Goal: Transaction & Acquisition: Purchase product/service

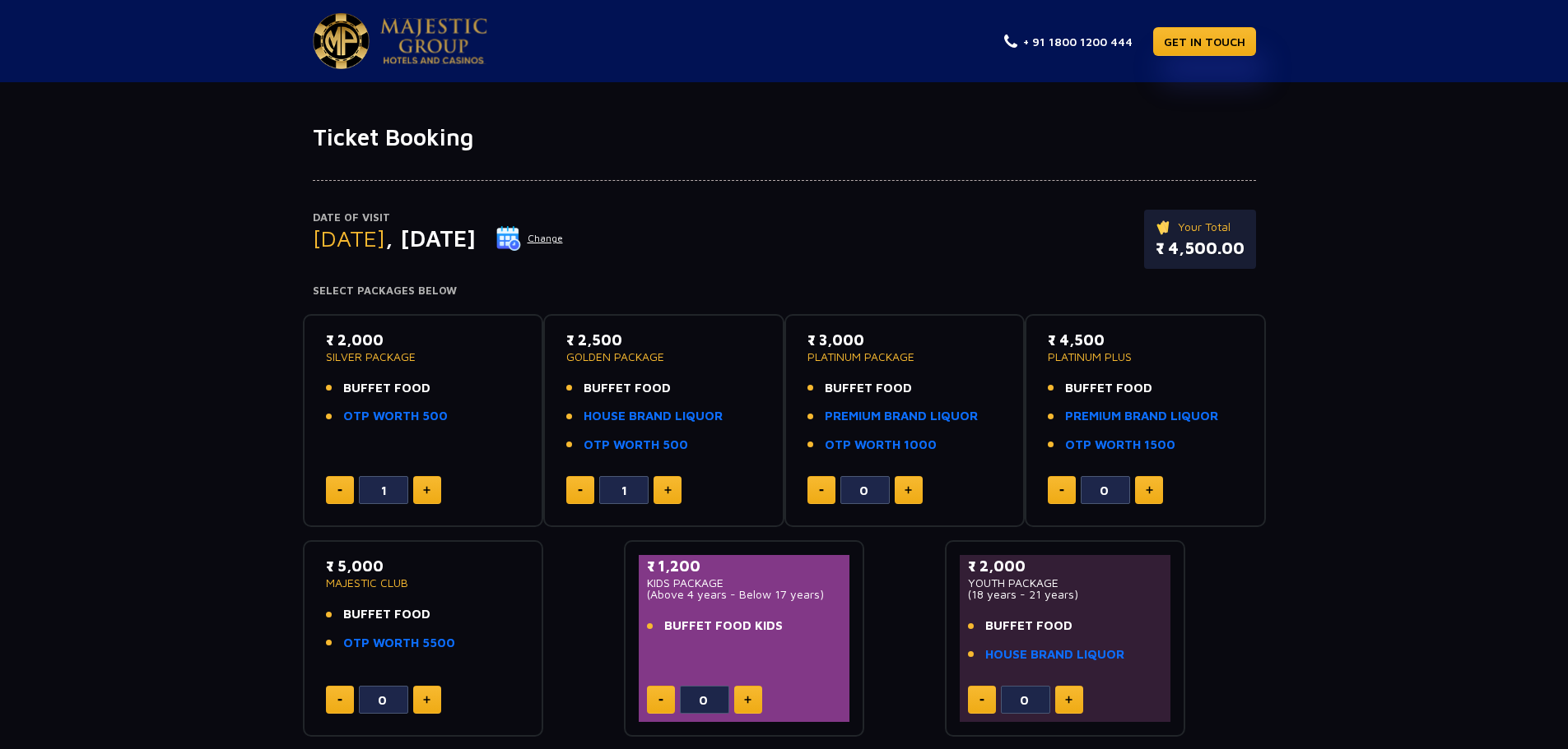
click at [563, 237] on button "Change" at bounding box center [529, 238] width 68 height 27
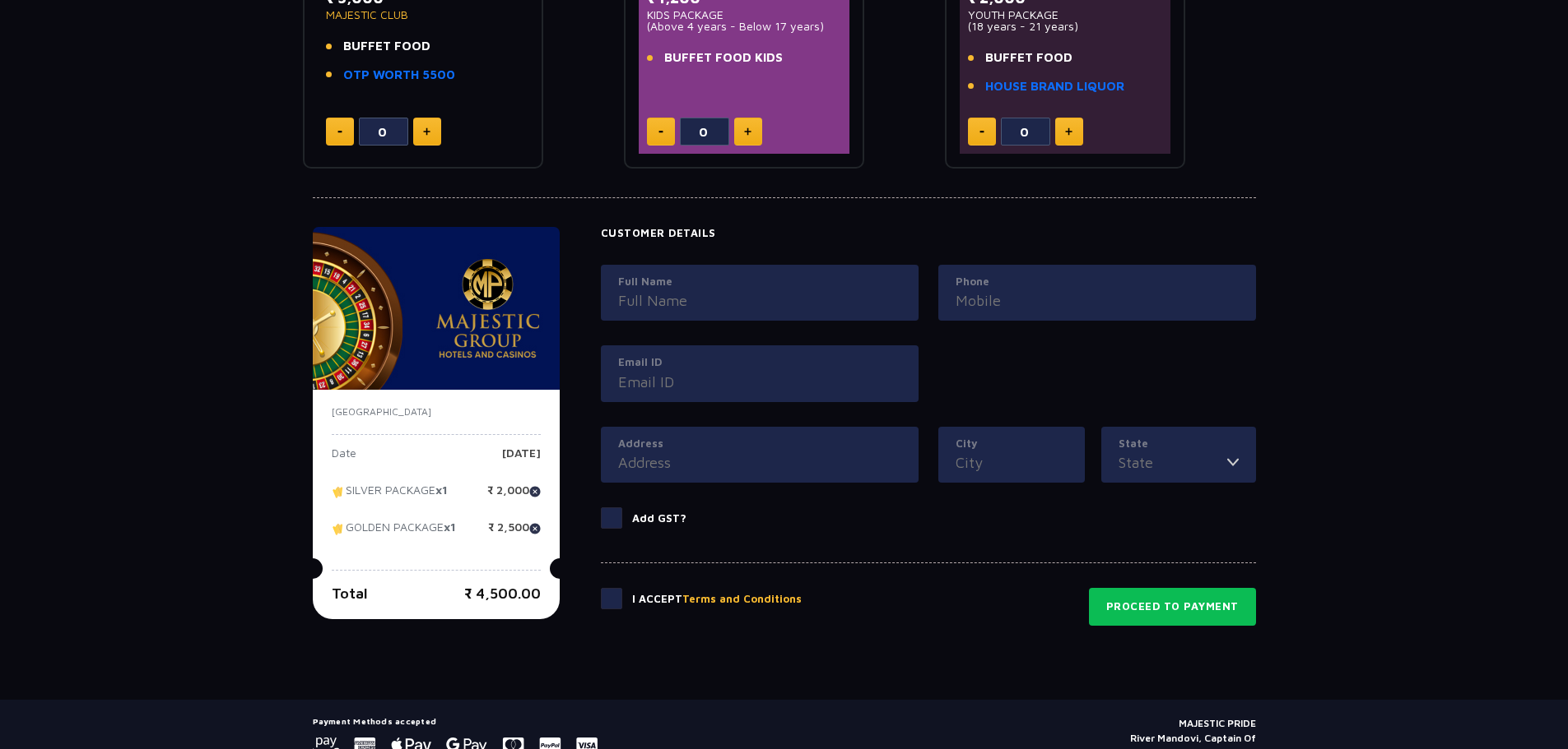
scroll to position [643, 0]
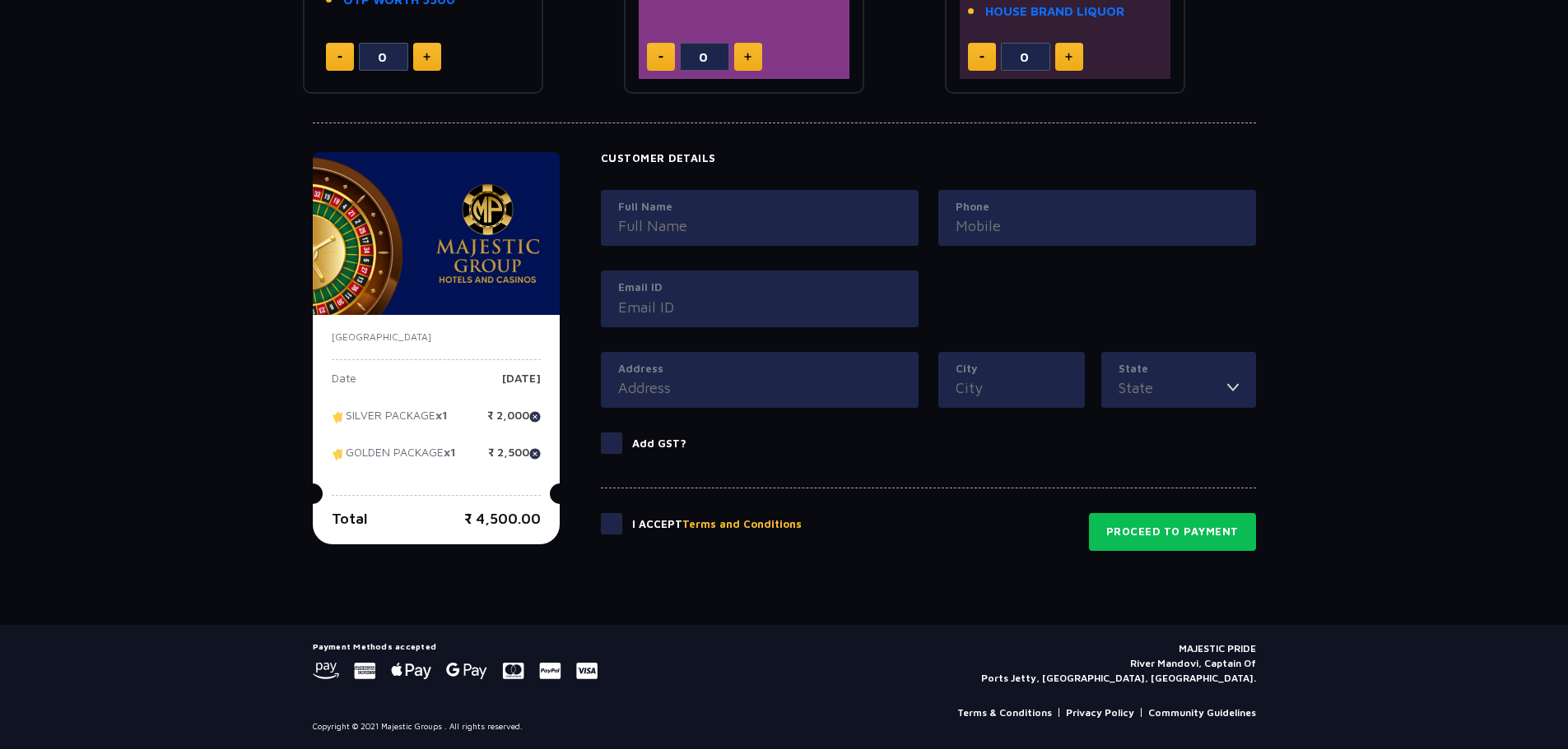
click at [605, 525] on span at bounding box center [611, 524] width 21 height 21
click at [0, 0] on input "checkbox" at bounding box center [0, 0] width 0 height 0
click at [691, 223] on input "Full Name" at bounding box center [760, 225] width 284 height 22
type input "pardha siva"
type input "09700639378"
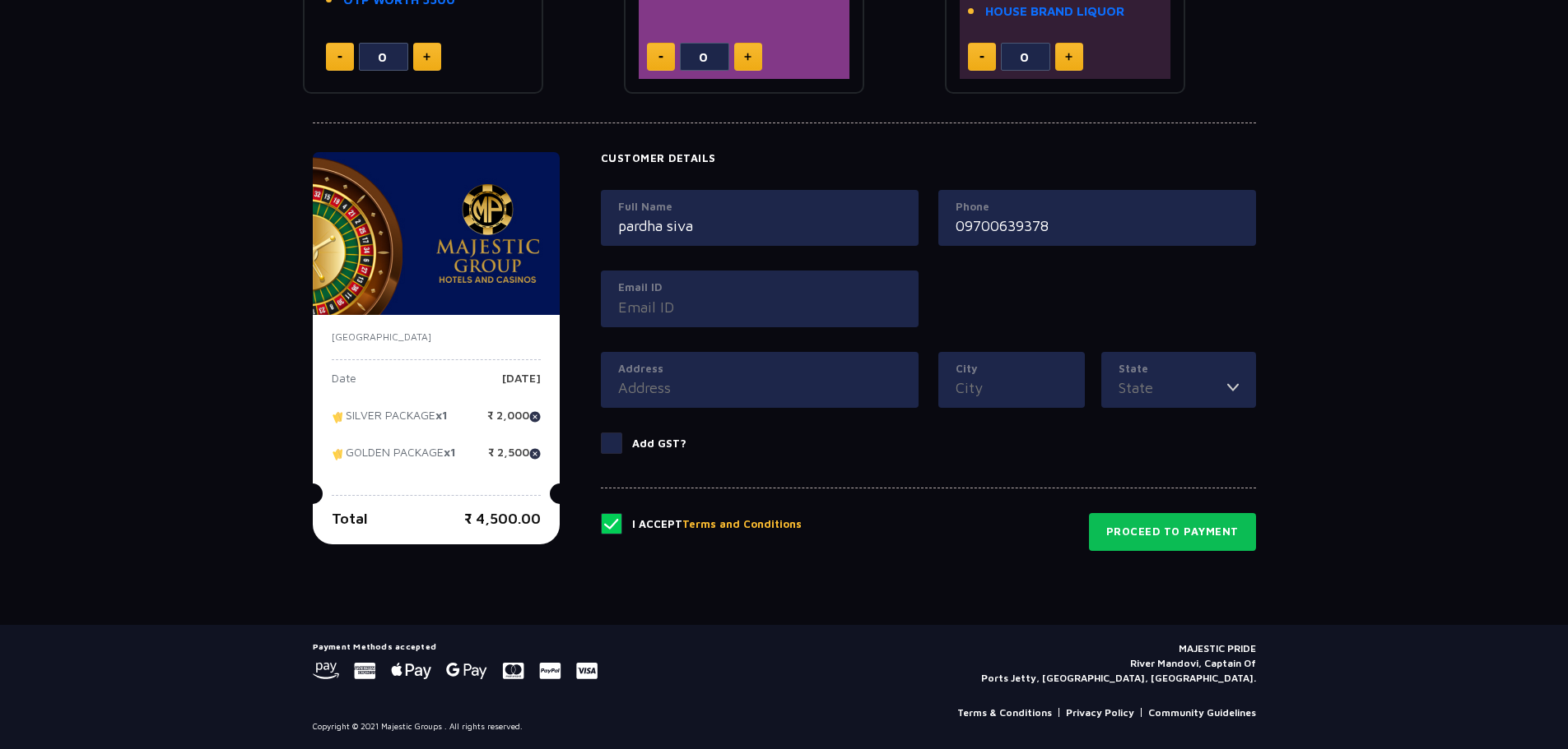
type input "[EMAIL_ADDRESS][DOMAIN_NAME]"
type input "[GEOGRAPHIC_DATA], [GEOGRAPHIC_DATA], [GEOGRAPHIC_DATA]"
type input "Ameerpet"
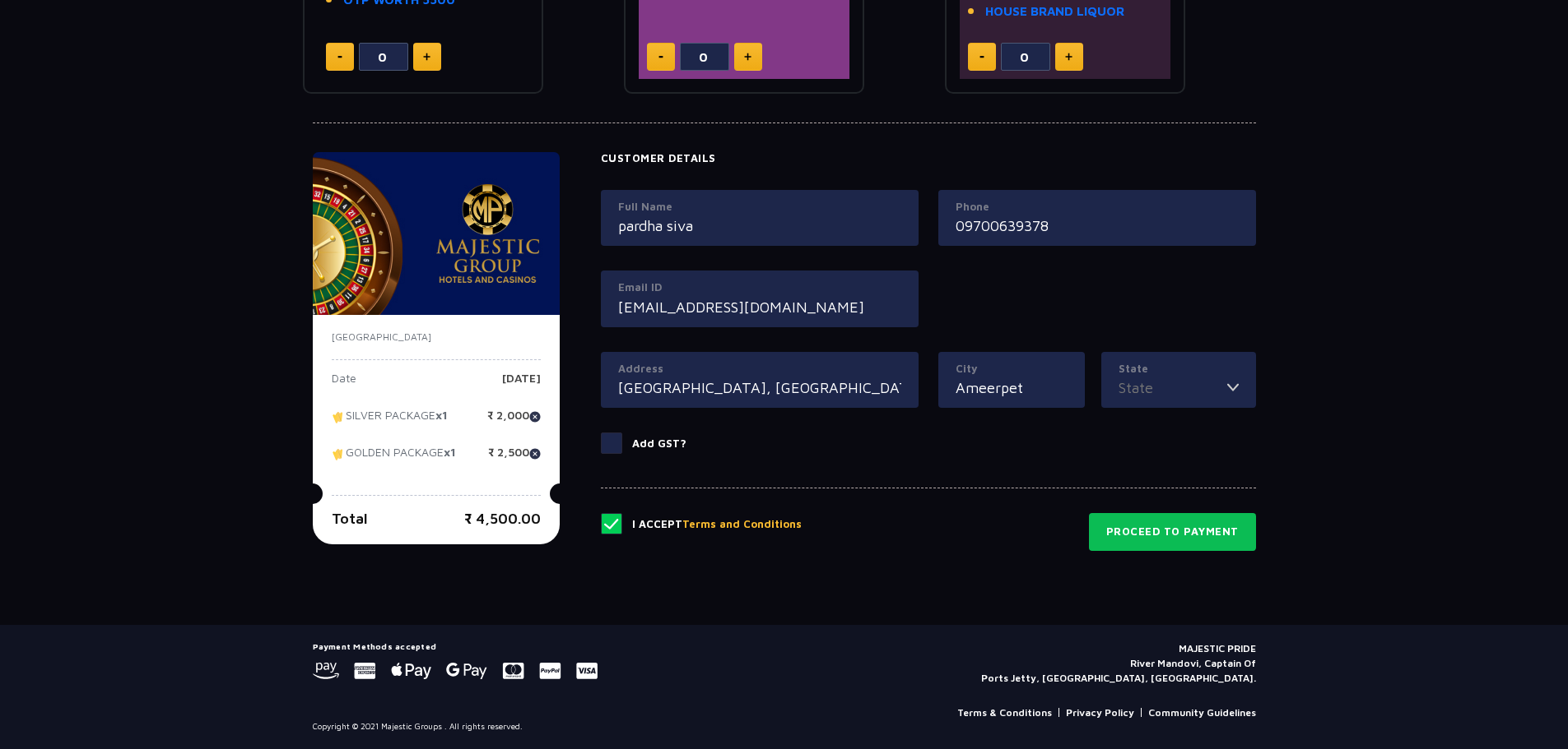
type input "Telangana"
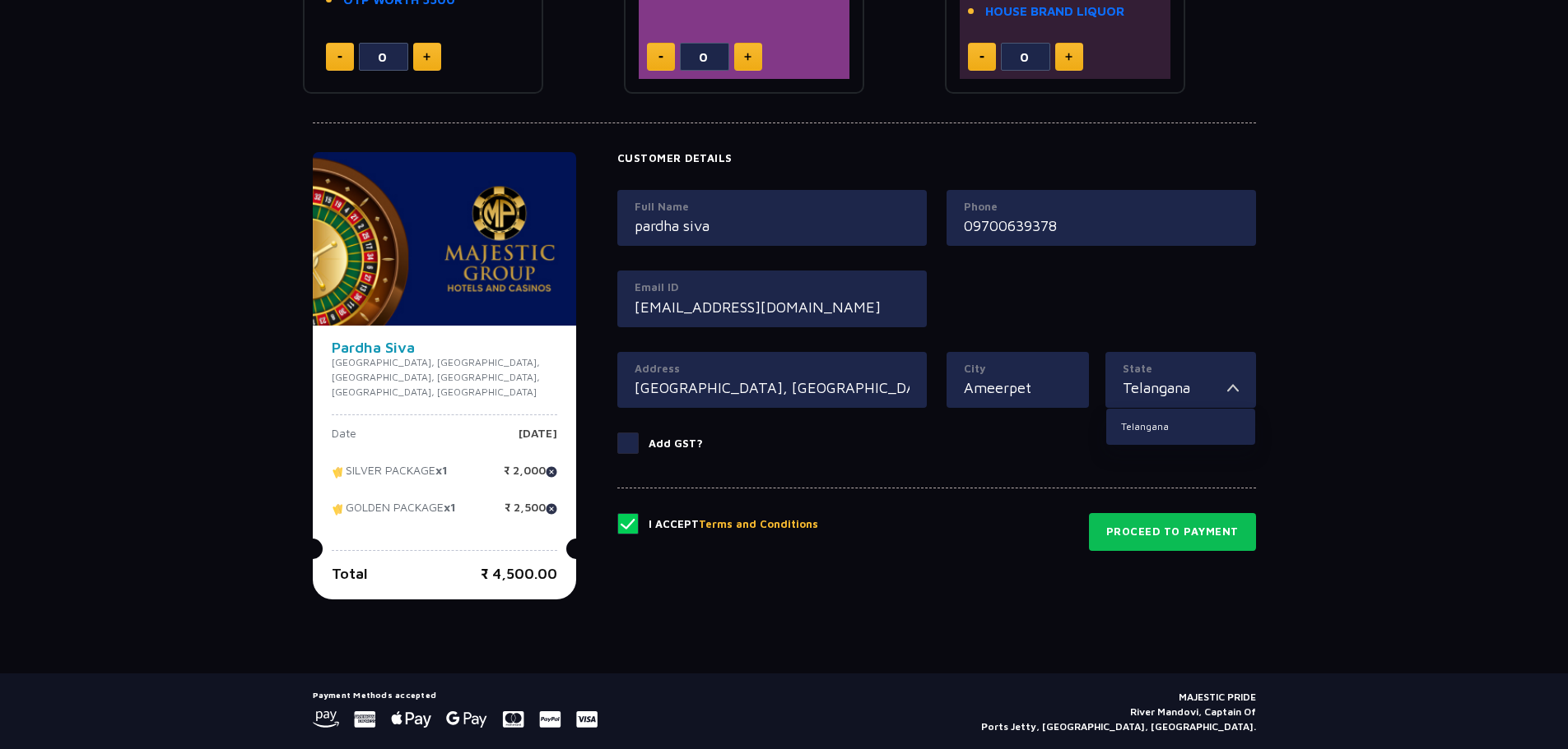
drag, startPoint x: 1063, startPoint y: 223, endPoint x: 1051, endPoint y: 222, distance: 12.0
click at [1051, 222] on input "09700639378" at bounding box center [1101, 225] width 275 height 22
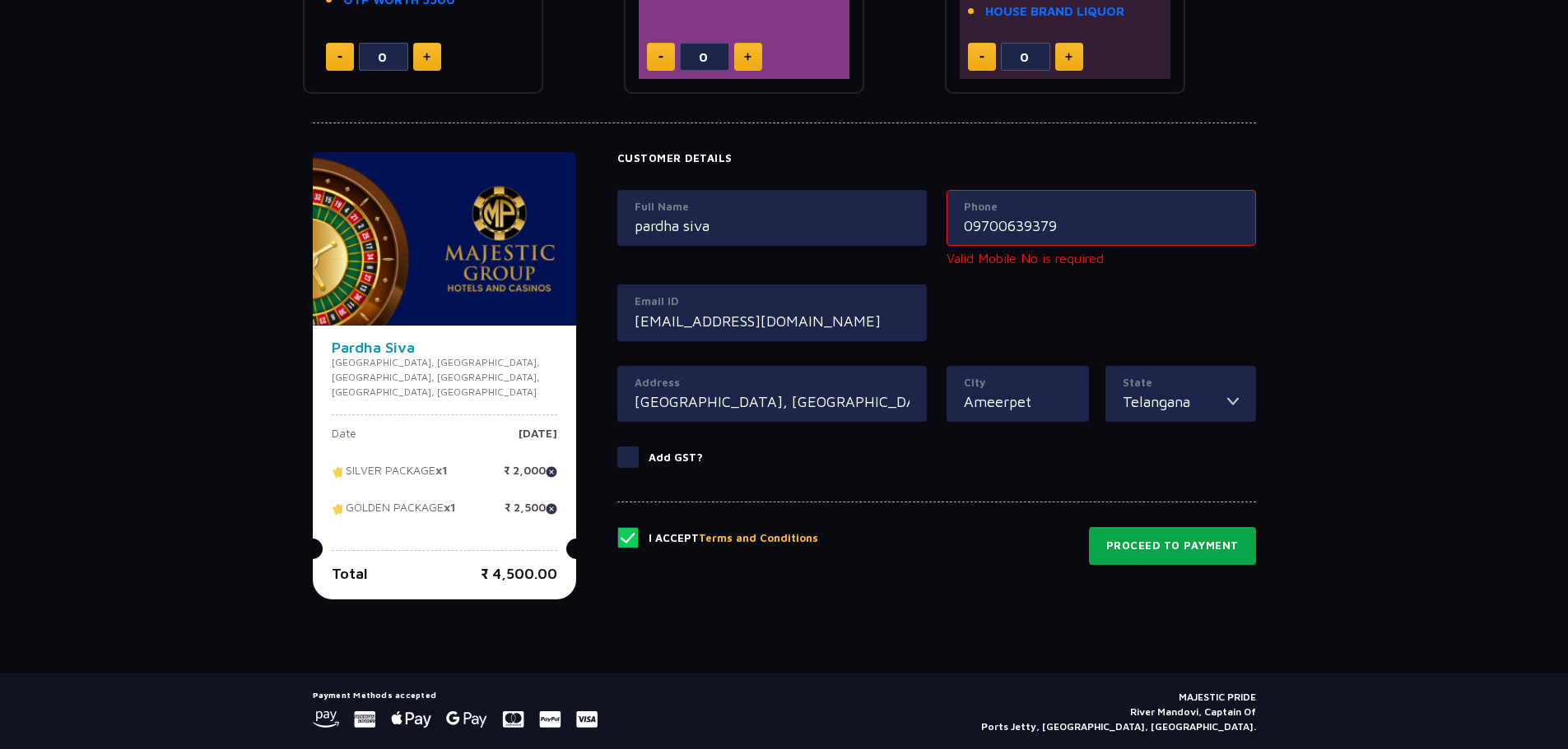
click at [1194, 520] on div "I Accept Terms and Conditions Proceed to Payment" at bounding box center [936, 533] width 639 height 63
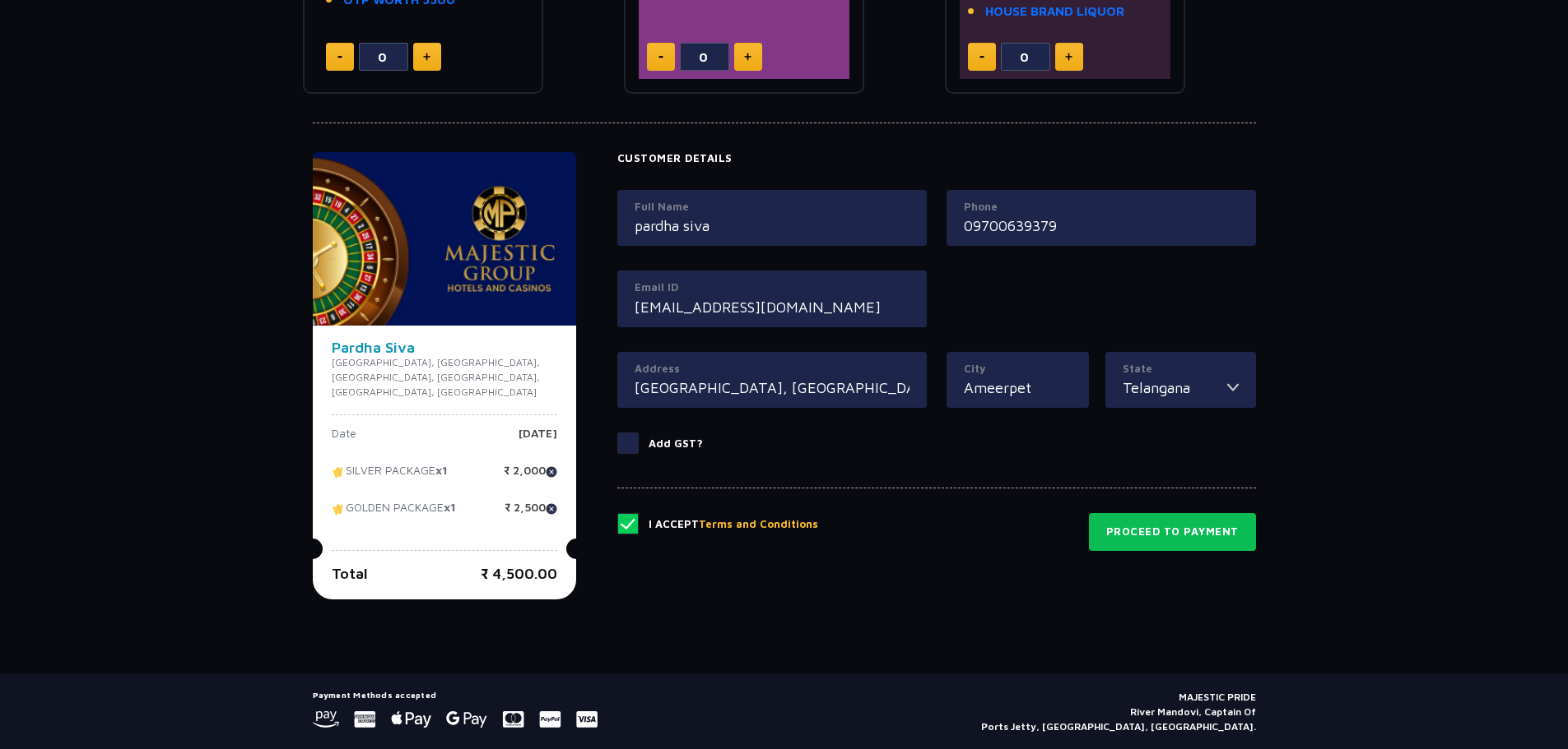
drag, startPoint x: 971, startPoint y: 224, endPoint x: 925, endPoint y: 220, distance: 46.2
click at [925, 220] on div "Full Name [PERSON_NAME] Phone 09700639379 Email ID [EMAIL_ADDRESS][DOMAIN_NAME]" at bounding box center [936, 271] width 658 height 162
type input "9700639379"
click at [1175, 534] on button "Proceed to Payment" at bounding box center [1172, 532] width 167 height 38
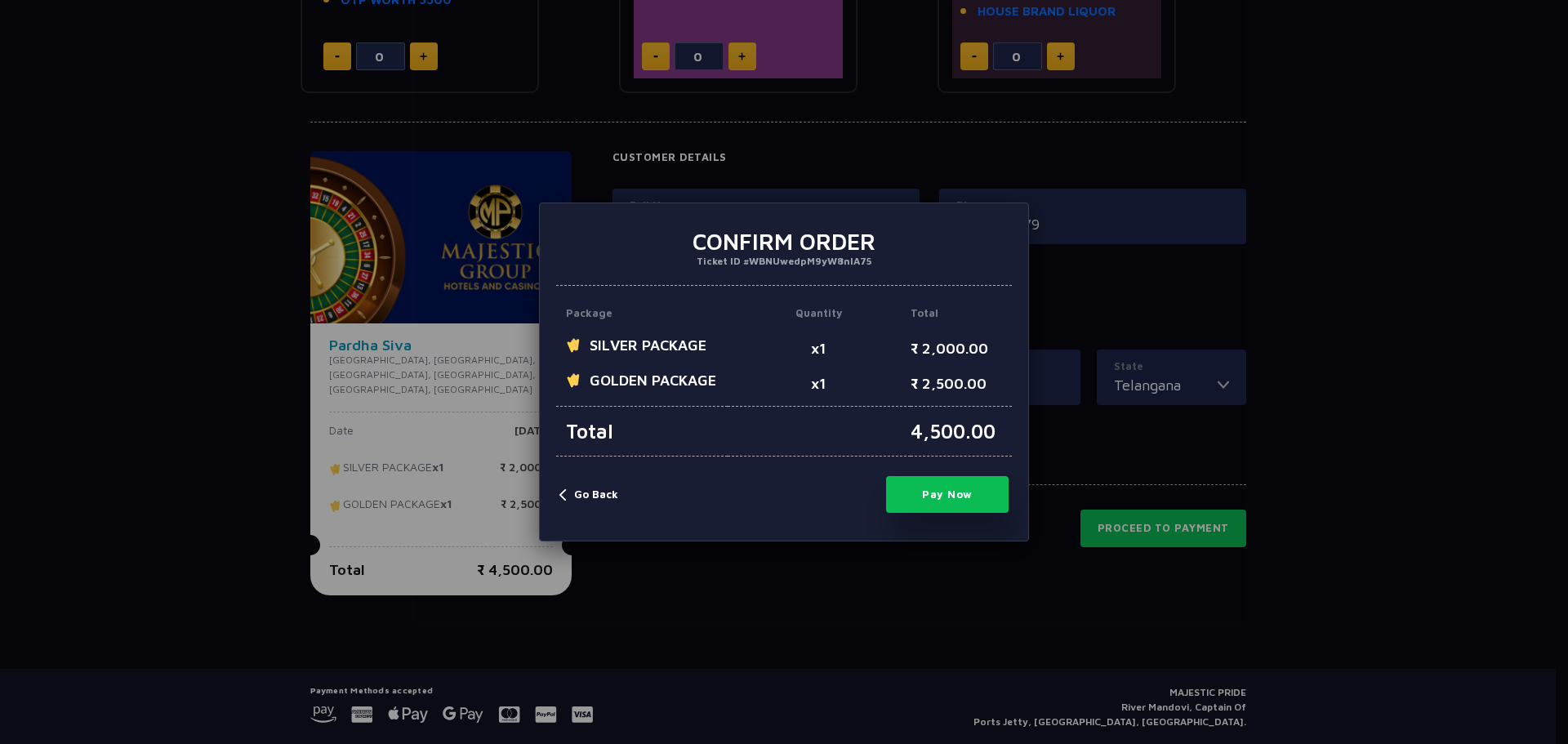
click at [976, 496] on button "Pay Now" at bounding box center [948, 494] width 122 height 37
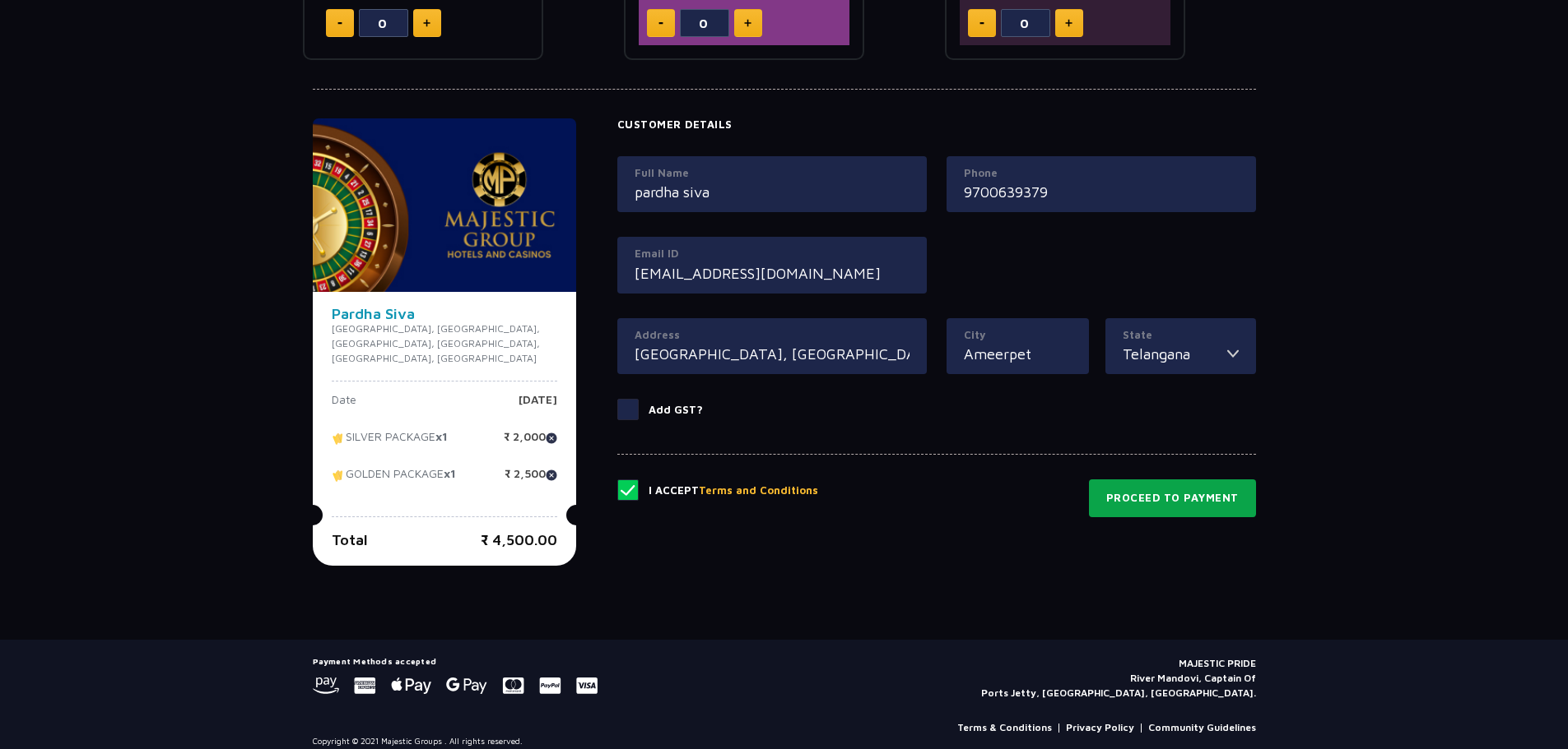
scroll to position [0, 0]
